Goal: Check status: Check status

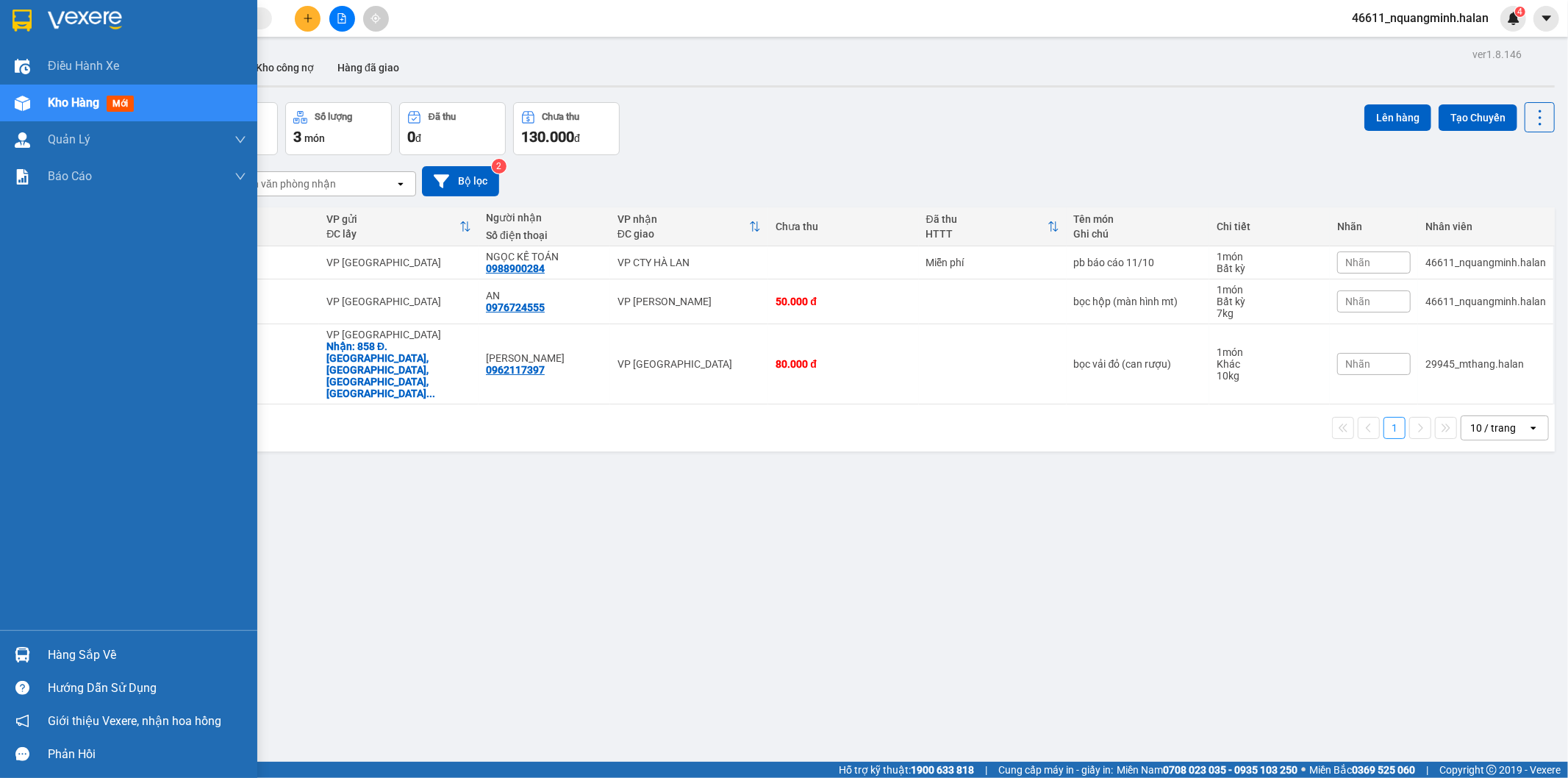
click at [31, 645] on div at bounding box center [23, 654] width 26 height 26
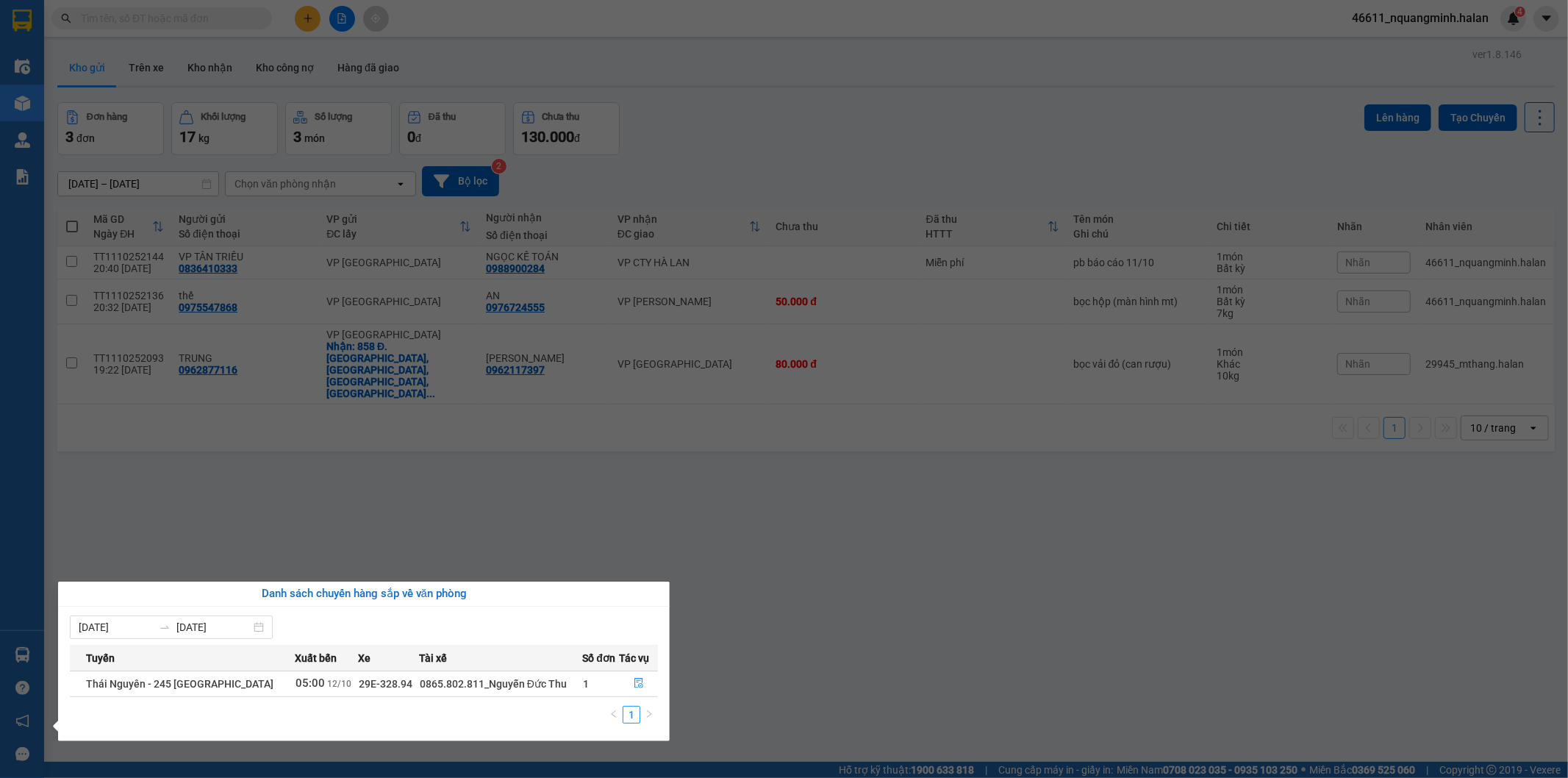
click at [487, 482] on section "Kết quả tìm kiếm ( 0 ) Bộ lọc No Data 46611_nquangminh.halan 4 Điều hành xe Kho…" at bounding box center [784, 389] width 1568 height 778
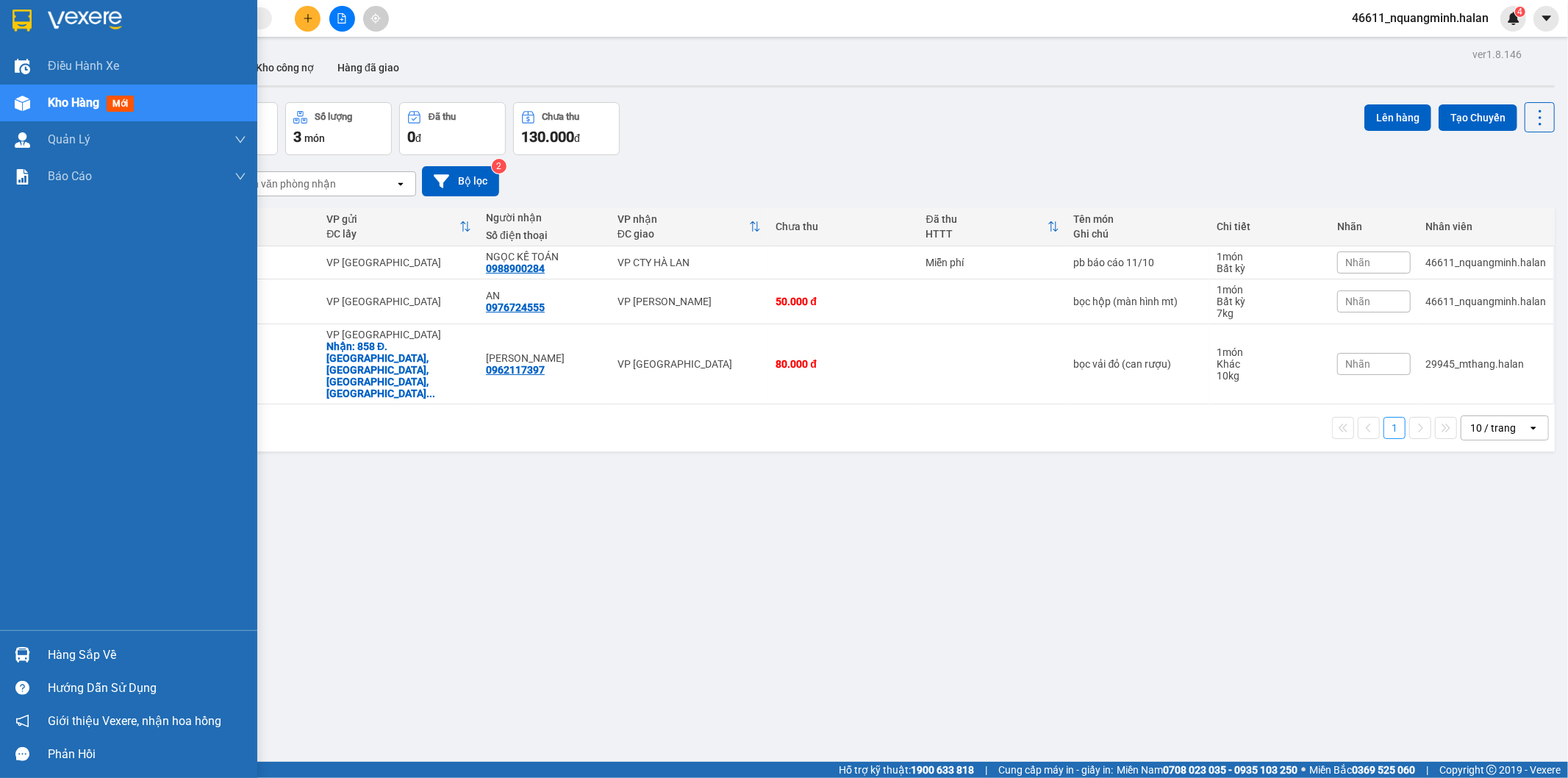
click at [0, 649] on div "Hàng sắp về" at bounding box center [128, 654] width 257 height 33
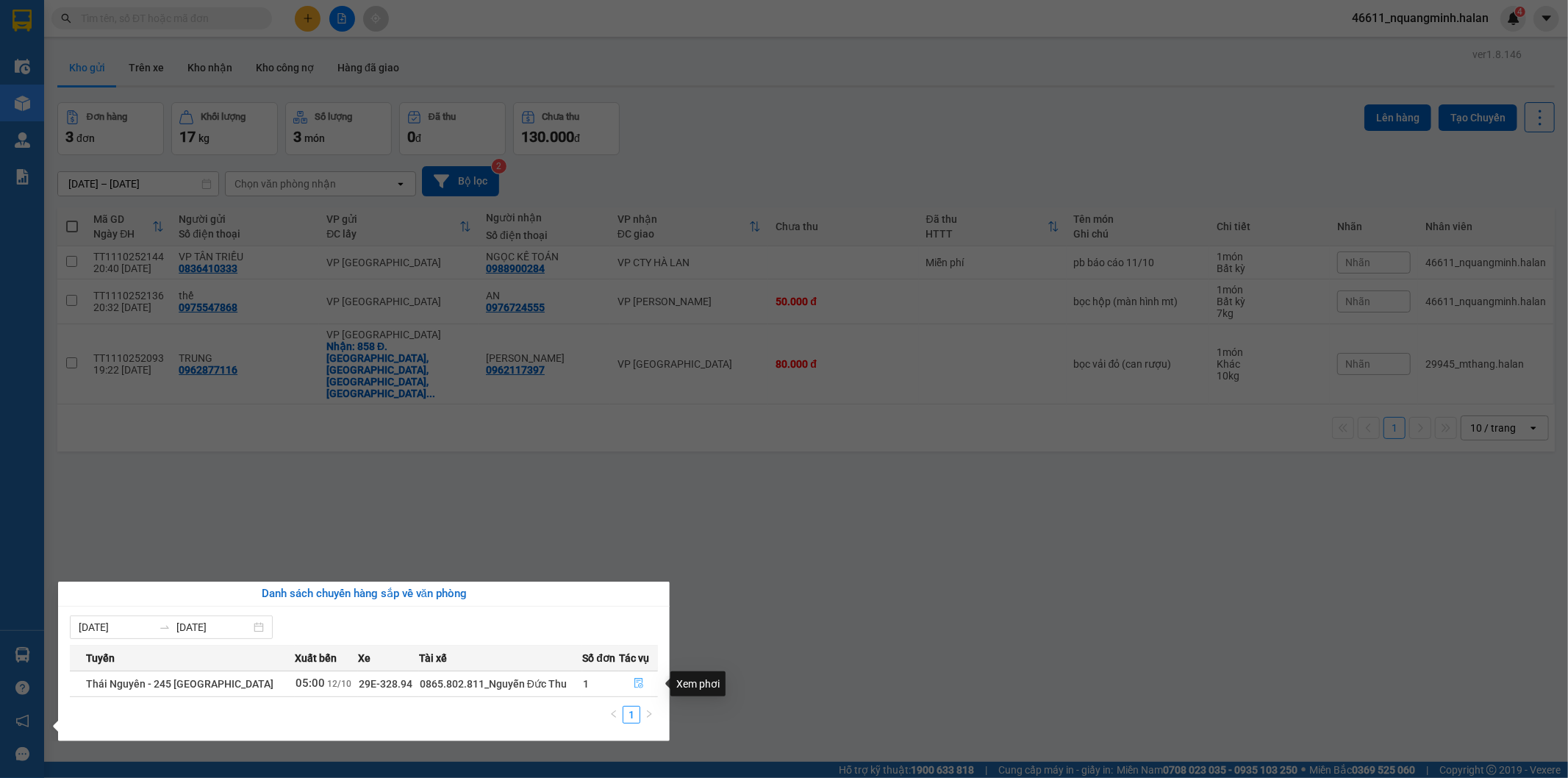
click at [640, 681] on icon "file-done" at bounding box center [638, 683] width 9 height 10
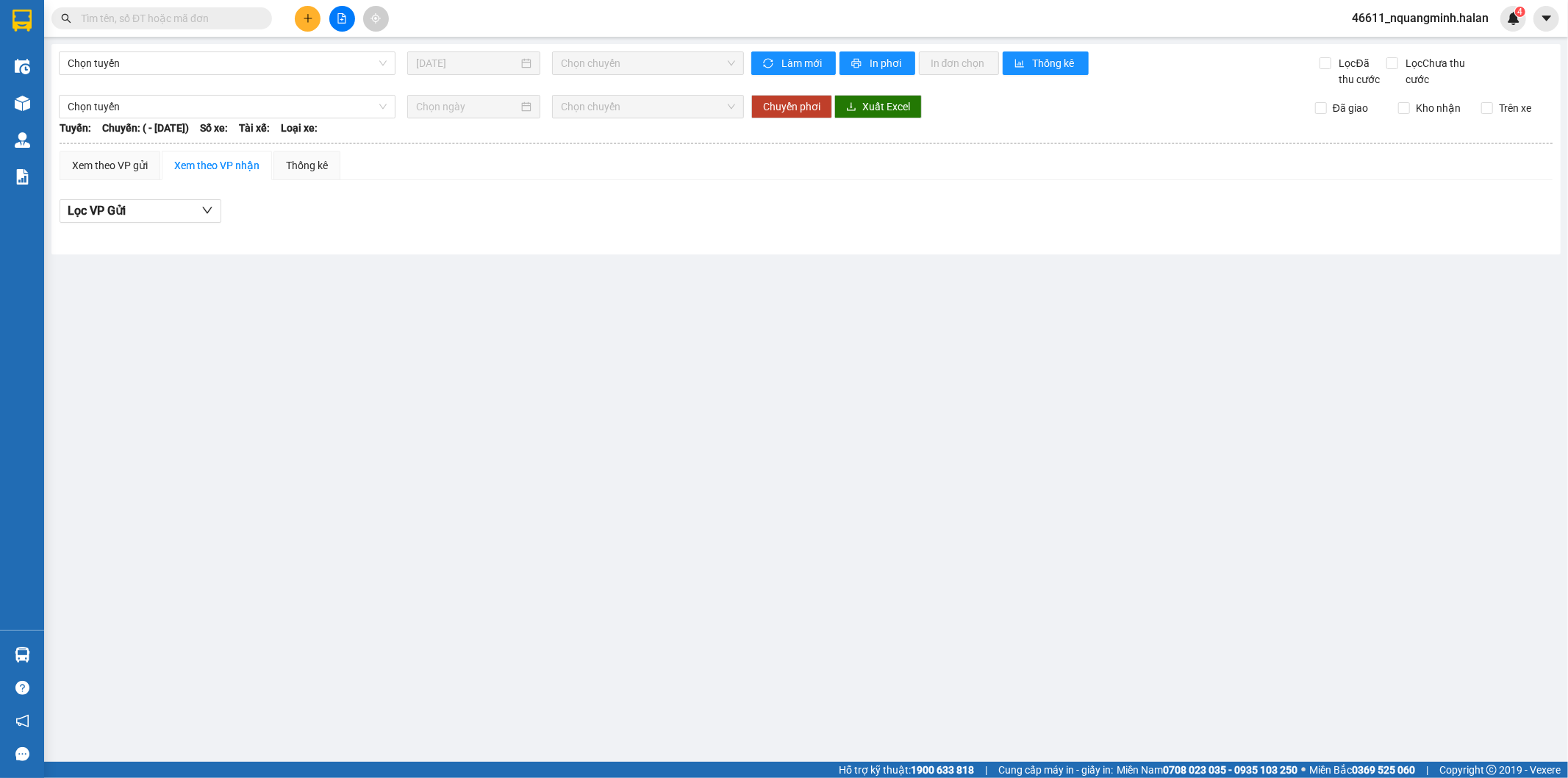
click at [750, 619] on main "Chọn tuyến [DATE] Chọn chuyến Làm mới In phơi In đơn chọn Thống kê Lọc Đã thu c…" at bounding box center [784, 381] width 1568 height 762
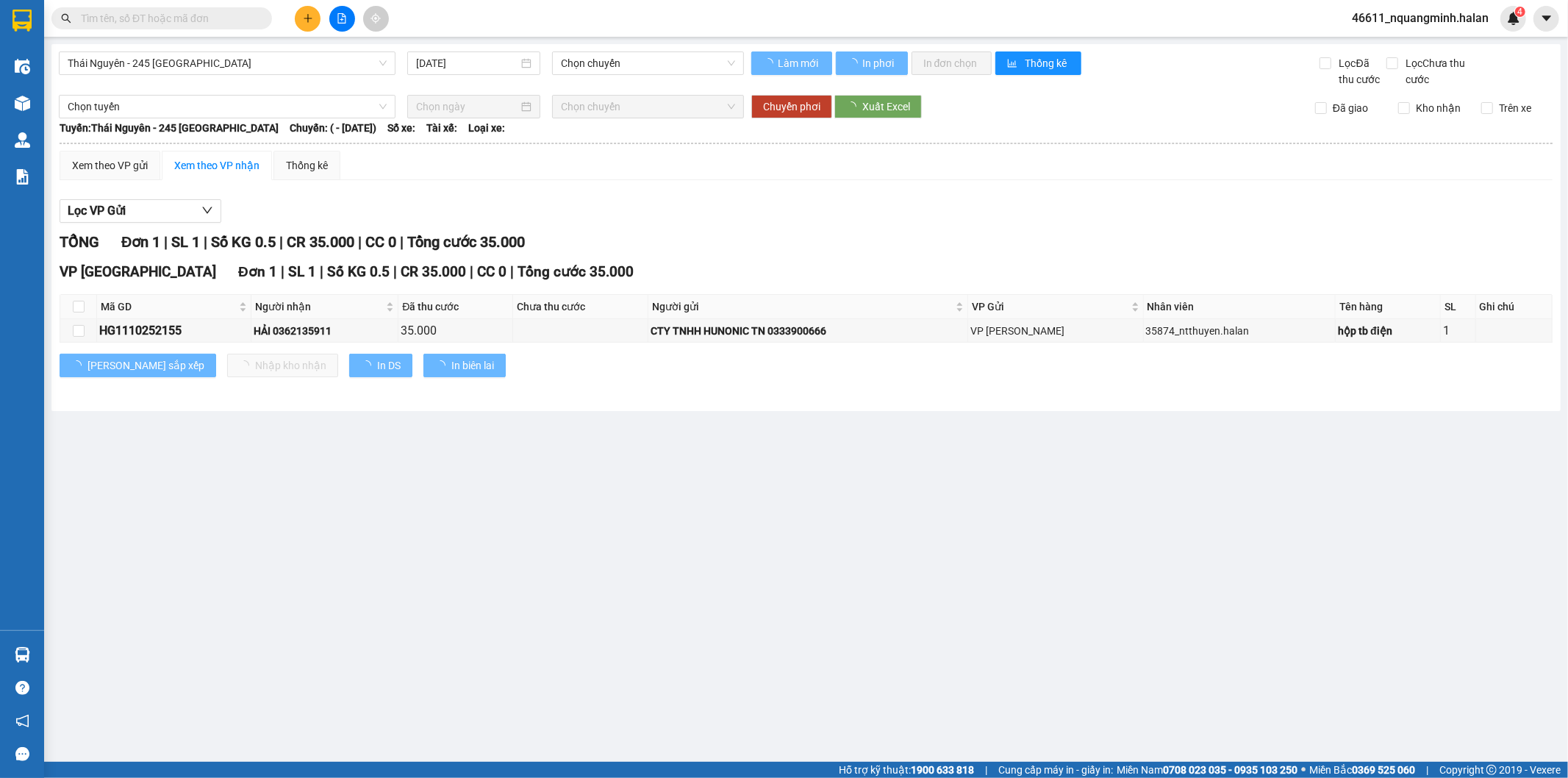
type input "[DATE]"
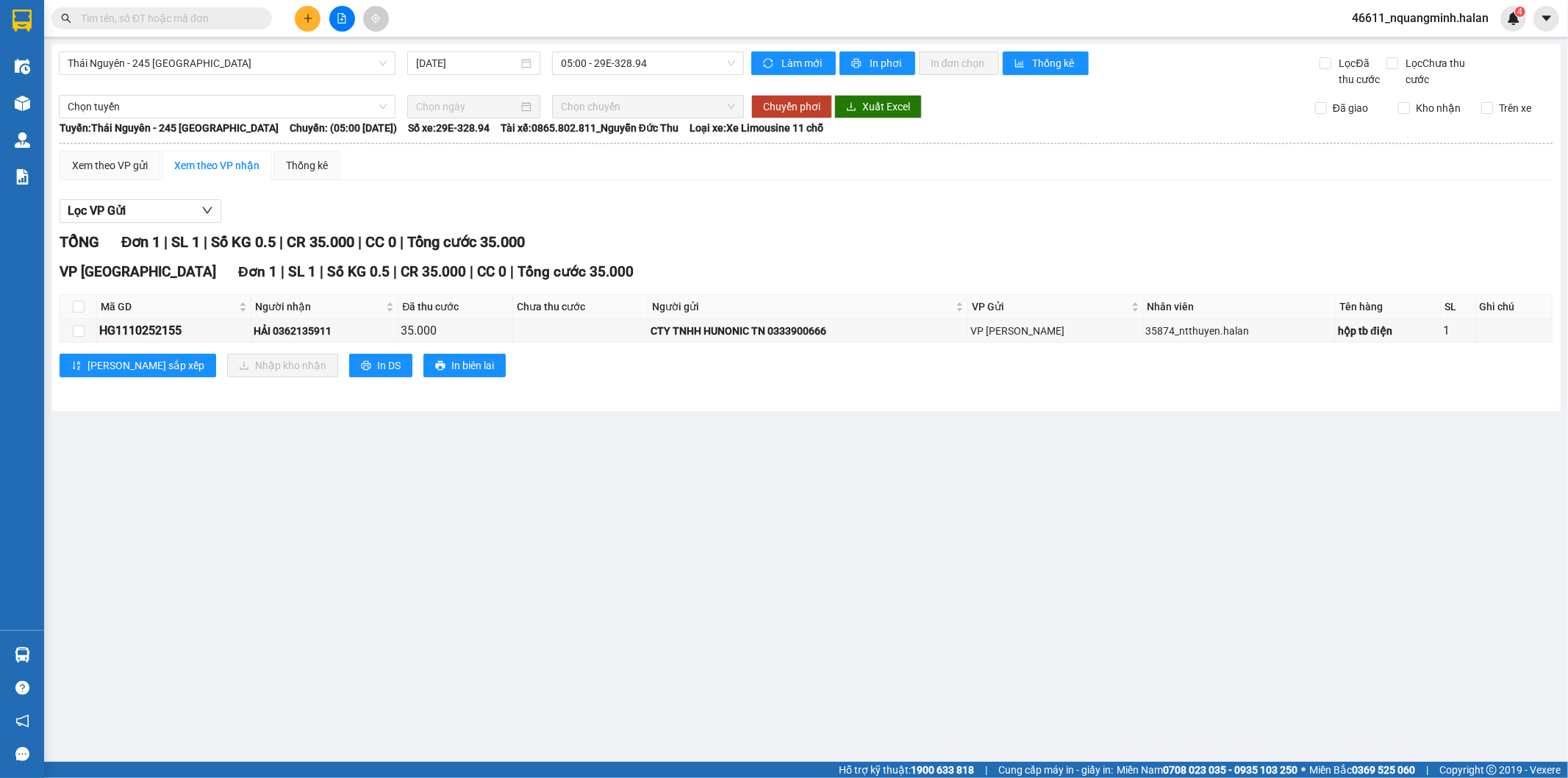
click at [613, 606] on main "[GEOGRAPHIC_DATA] - 245 [GEOGRAPHIC_DATA] [DATE] 05:00 - 29E-328.94 Làm mới In …" at bounding box center [784, 381] width 1568 height 762
drag, startPoint x: 187, startPoint y: 532, endPoint x: 100, endPoint y: 586, distance: 102.4
click at [182, 538] on main "[GEOGRAPHIC_DATA] - 245 [GEOGRAPHIC_DATA] [DATE] 05:00 - 29E-328.94 Làm mới In …" at bounding box center [784, 381] width 1568 height 762
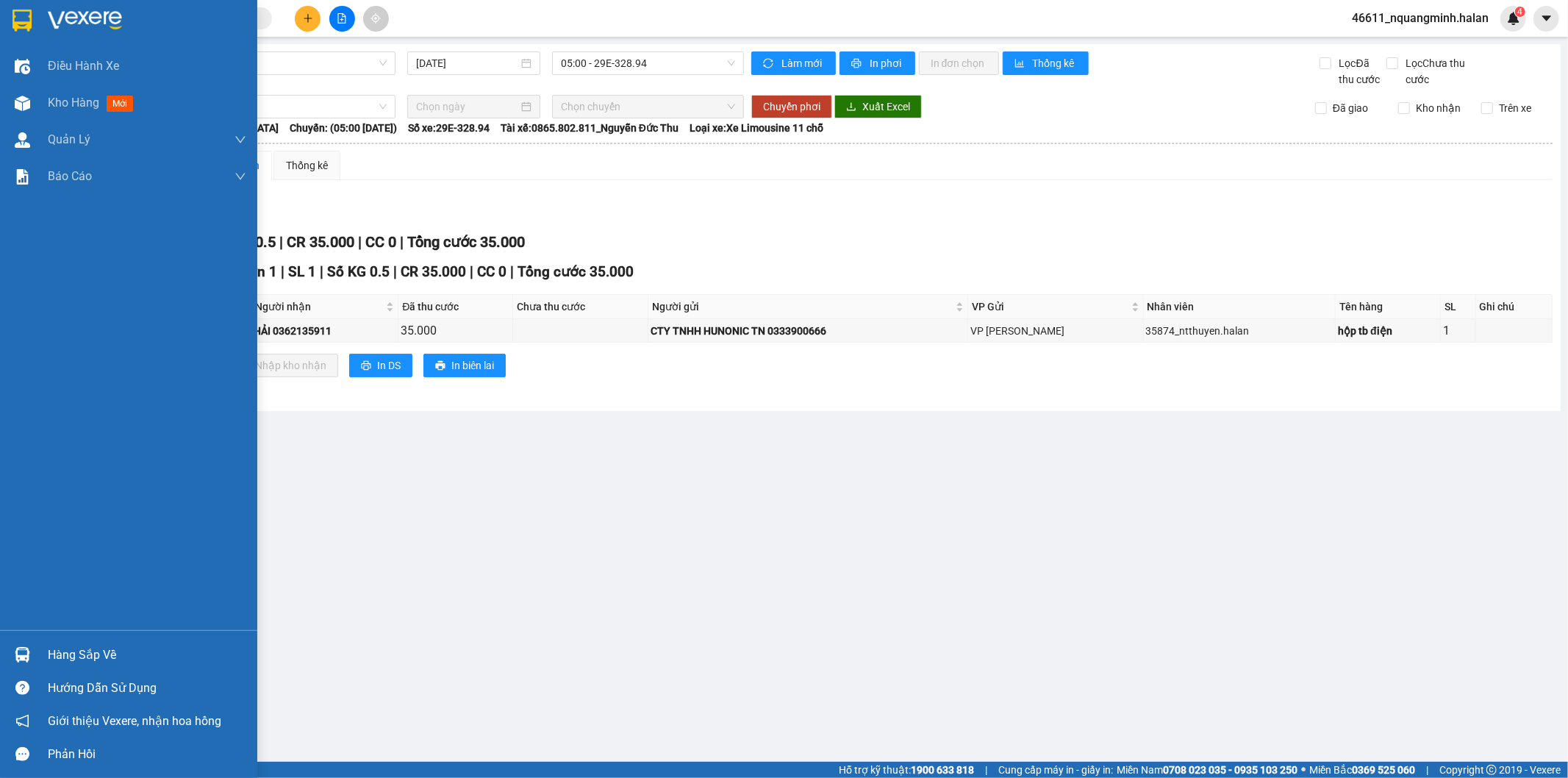
click at [25, 662] on img at bounding box center [23, 655] width 16 height 16
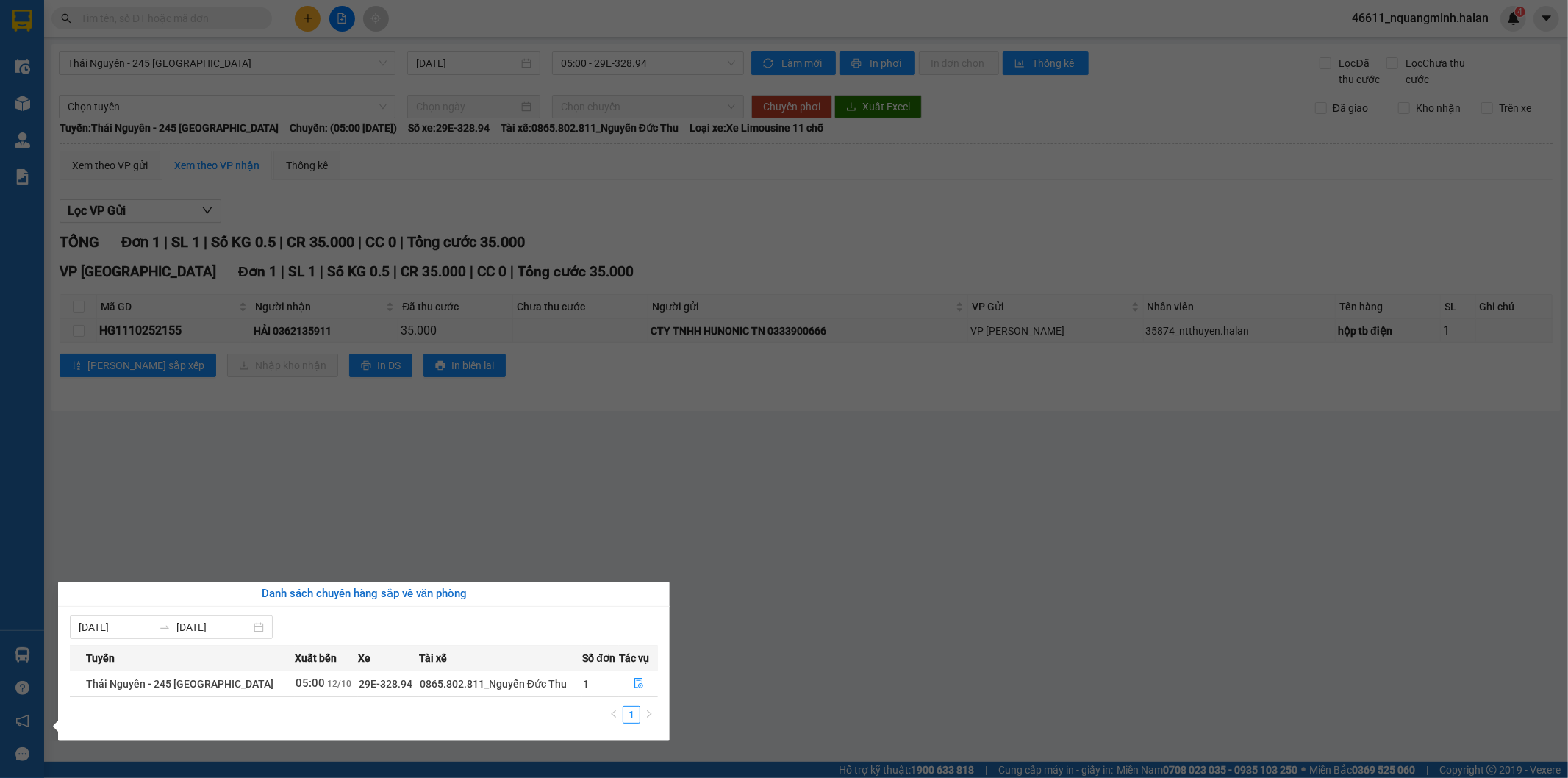
click at [398, 489] on section "Kết quả tìm kiếm ( 0 ) Bộ lọc No Data 46611_nquangminh.halan 4 Điều hành xe Kho…" at bounding box center [784, 389] width 1568 height 778
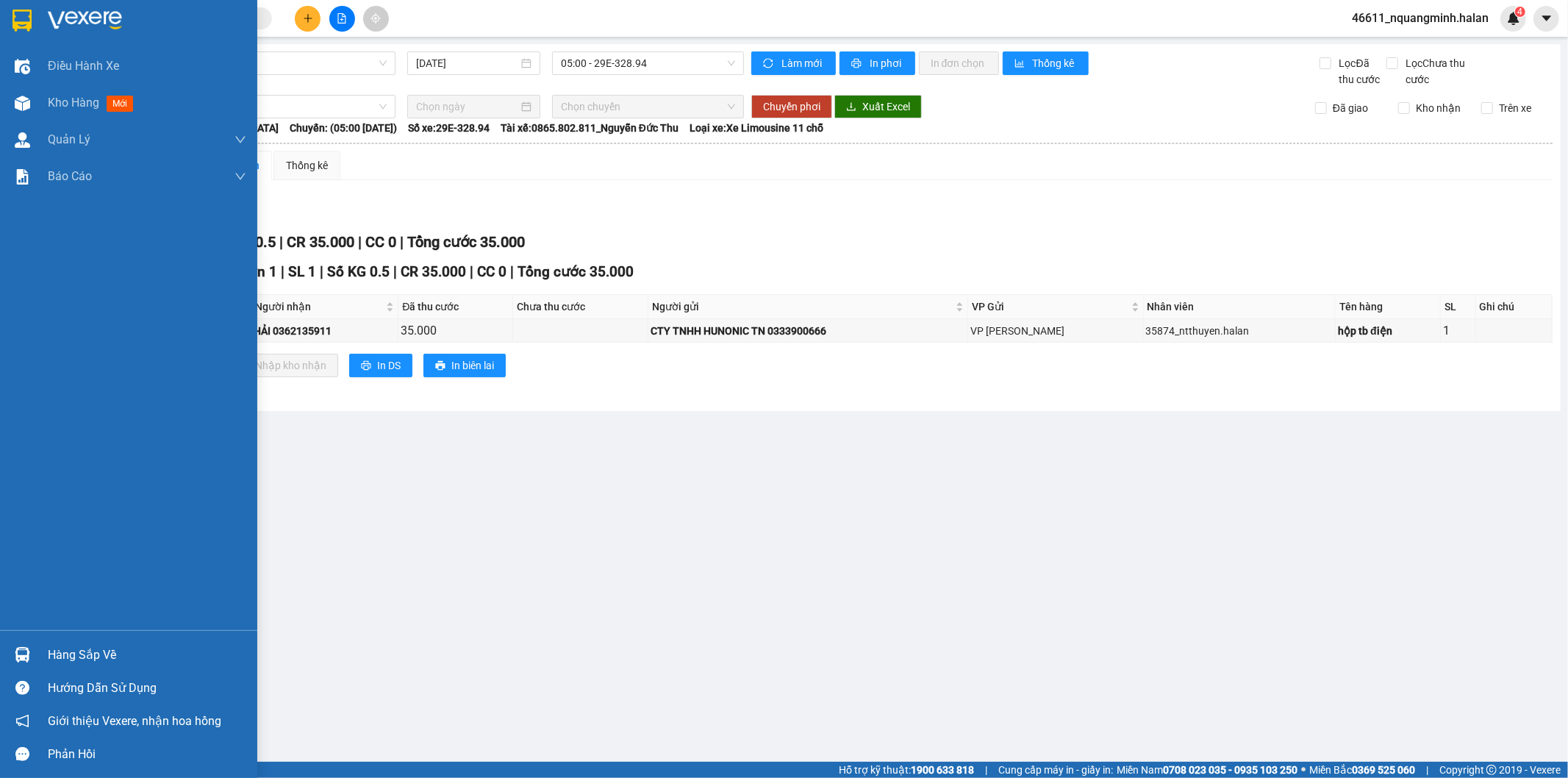
click at [33, 665] on div at bounding box center [23, 654] width 26 height 26
